Goal: Task Accomplishment & Management: Complete application form

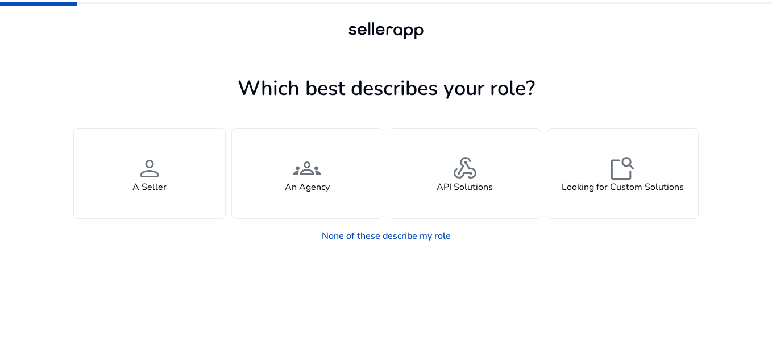
click at [304, 68] on div "Which best describes your role? You manage your own brand or store and are look…" at bounding box center [385, 205] width 625 height 285
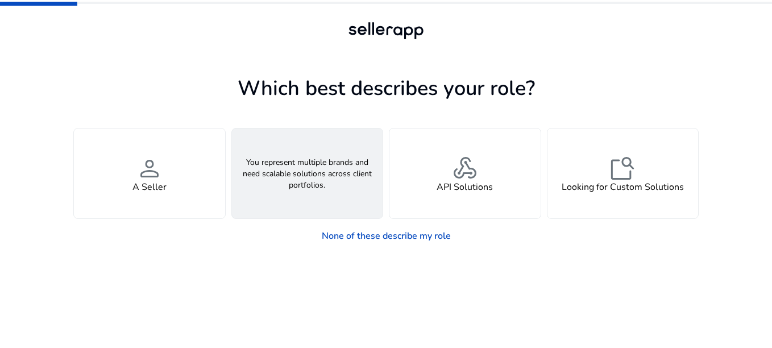
click at [313, 173] on span "groups" at bounding box center [306, 168] width 27 height 27
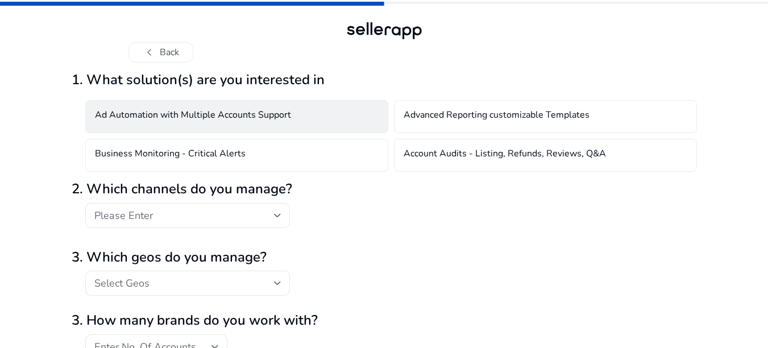
click at [279, 108] on div "Ad Automation with Multiple Accounts Support" at bounding box center [236, 116] width 303 height 33
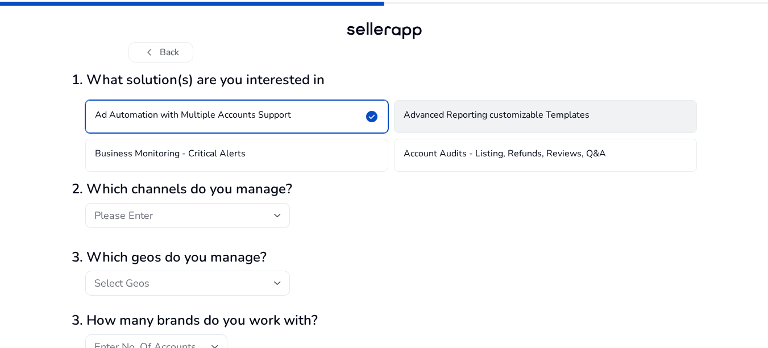
click at [514, 112] on h4 "Advanced Reporting customizable Templates" at bounding box center [497, 117] width 186 height 14
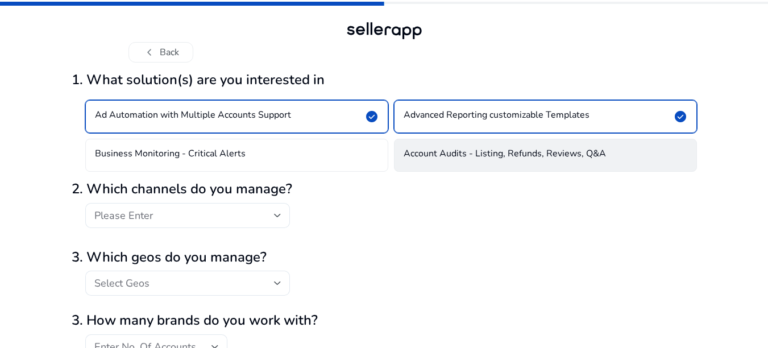
click at [555, 157] on h4 "Account Audits - Listing, Refunds, Reviews, Q&A" at bounding box center [505, 155] width 202 height 14
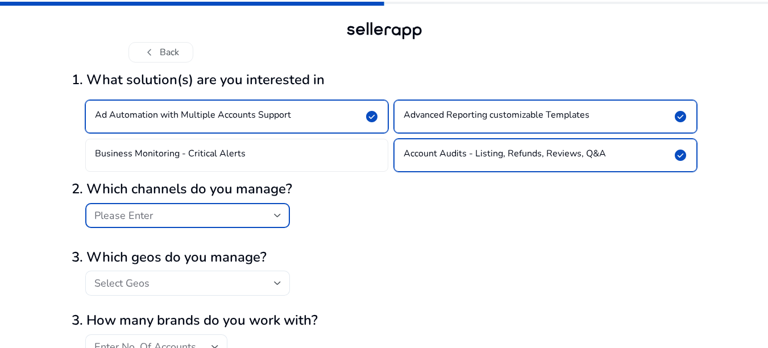
click at [207, 214] on div "Please Enter" at bounding box center [184, 215] width 180 height 13
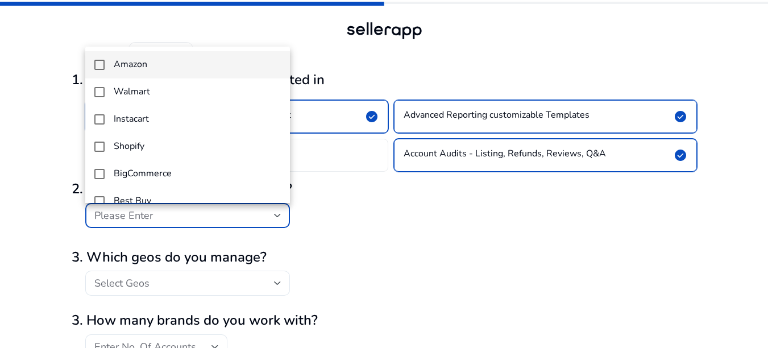
click at [190, 70] on mat-option "Amazon" at bounding box center [187, 64] width 205 height 27
click at [454, 231] on div at bounding box center [384, 174] width 768 height 348
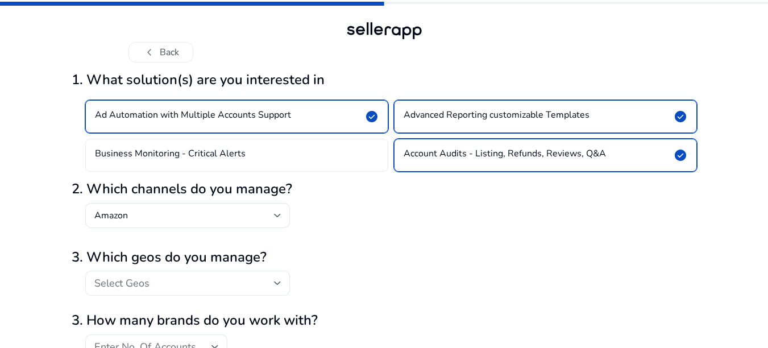
scroll to position [57, 0]
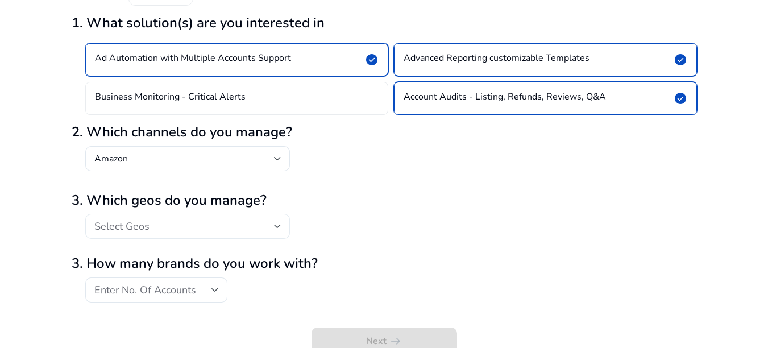
click at [203, 227] on div "Select Geos" at bounding box center [184, 226] width 180 height 13
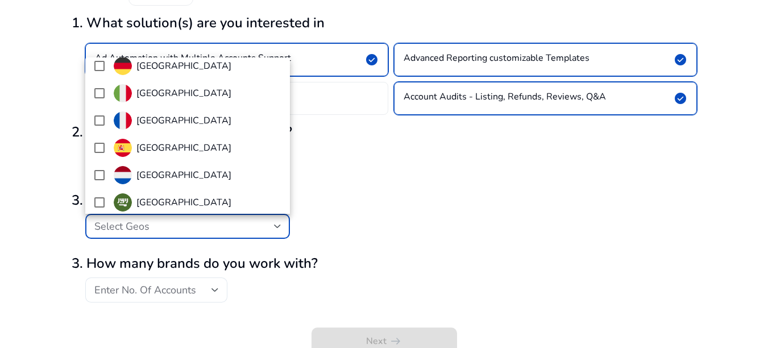
scroll to position [341, 0]
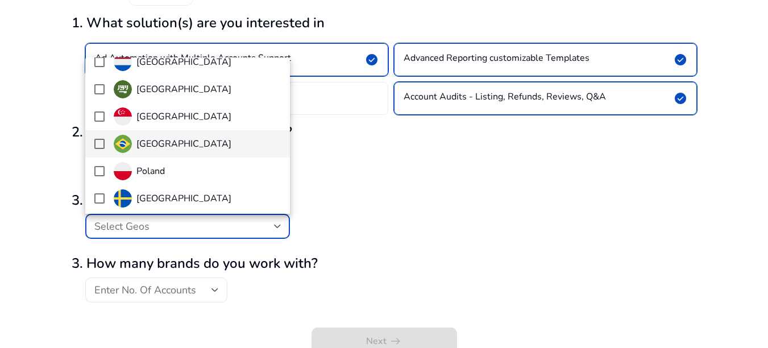
click at [184, 146] on span "Brazil" at bounding box center [197, 144] width 167 height 18
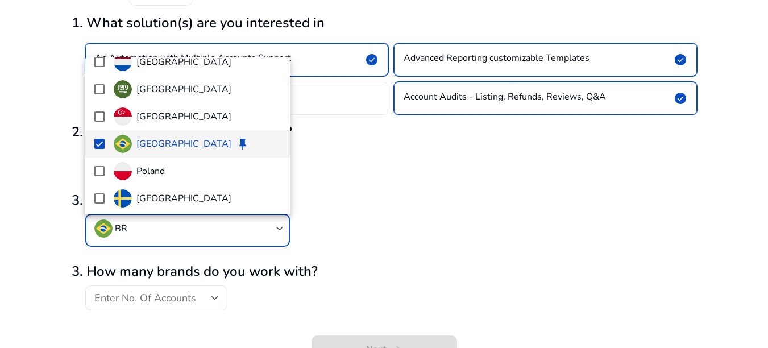
click at [530, 181] on div at bounding box center [384, 174] width 768 height 348
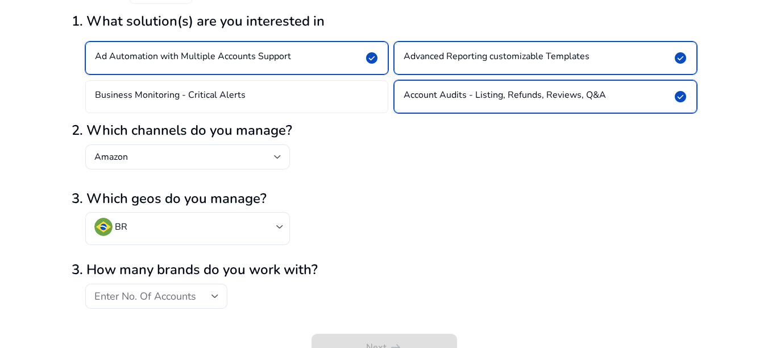
scroll to position [72, 0]
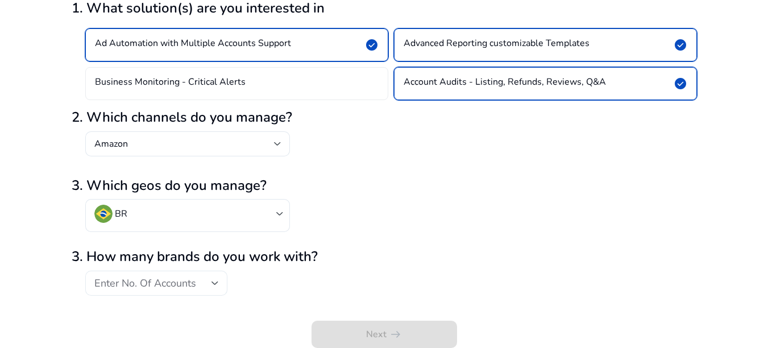
click at [178, 280] on span "Enter No. Of Accounts" at bounding box center [145, 283] width 102 height 14
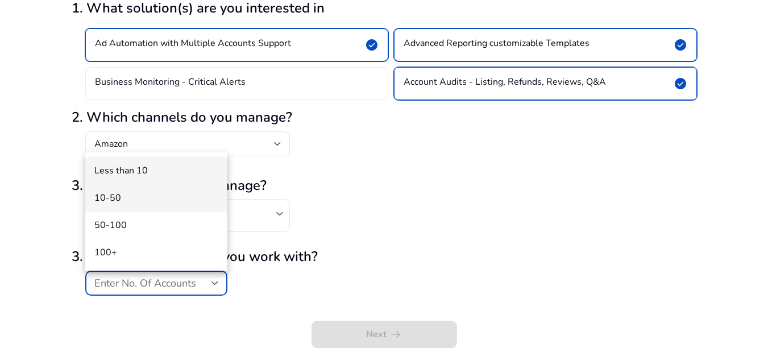
click at [155, 188] on mat-option "10-50" at bounding box center [156, 197] width 142 height 27
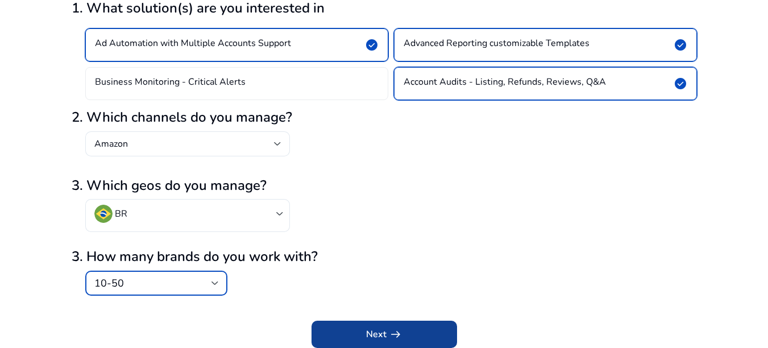
click at [410, 341] on span "submit" at bounding box center [384, 334] width 146 height 27
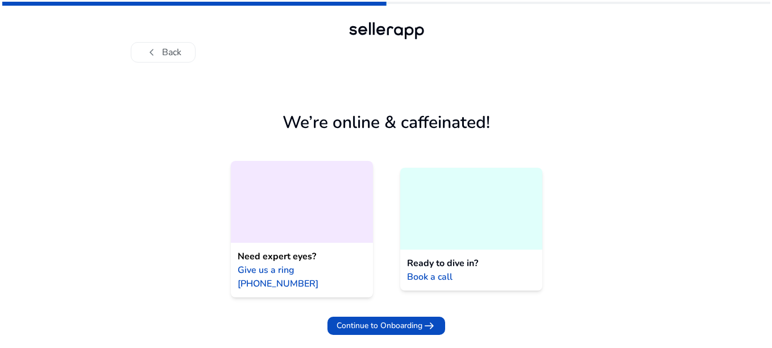
scroll to position [0, 0]
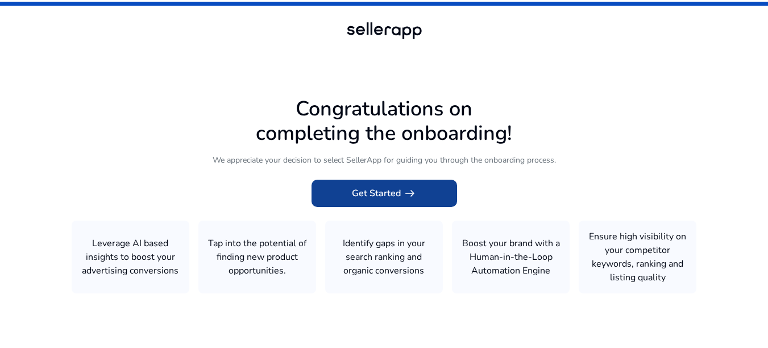
click at [381, 196] on span "Get Started arrow_right_alt" at bounding box center [384, 193] width 65 height 14
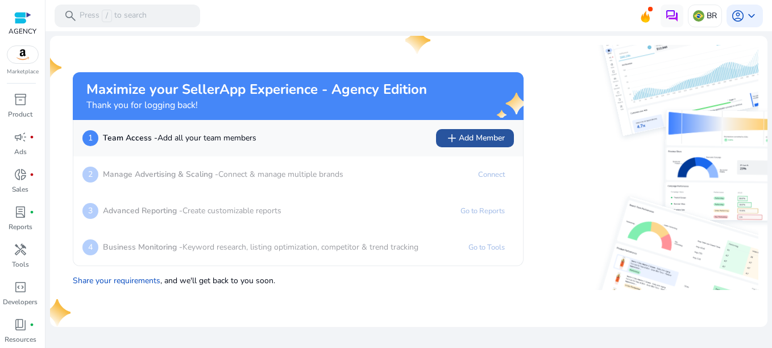
click at [474, 136] on span "add Add Member" at bounding box center [475, 138] width 60 height 14
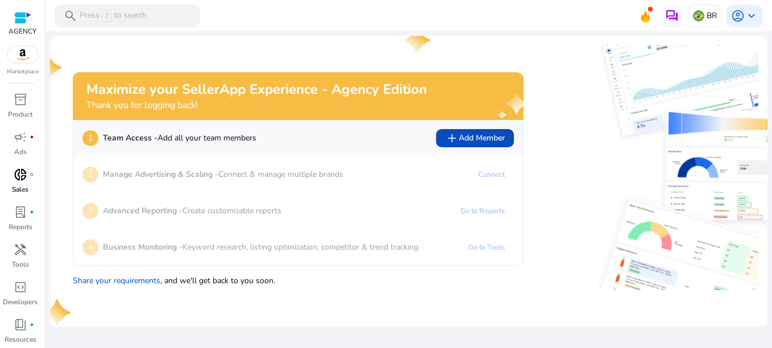
click at [22, 188] on p "Sales" at bounding box center [20, 189] width 16 height 10
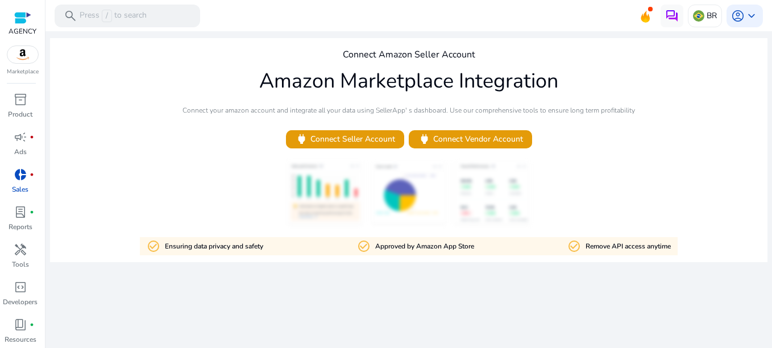
click at [374, 121] on div "Connect Amazon Seller Account Amazon Marketplace Integration Connect your amazo…" at bounding box center [408, 150] width 717 height 224
click at [381, 138] on span "power Connect Seller Account" at bounding box center [345, 138] width 100 height 13
click at [284, 35] on div "We are getting things ready for you... Connect Amazon Seller Account Amazon Mar…" at bounding box center [408, 146] width 717 height 231
click at [595, 68] on div "Connect Amazon Seller Account Amazon Marketplace Integration Connect your amazo…" at bounding box center [408, 150] width 717 height 224
